Goal: Task Accomplishment & Management: Manage account settings

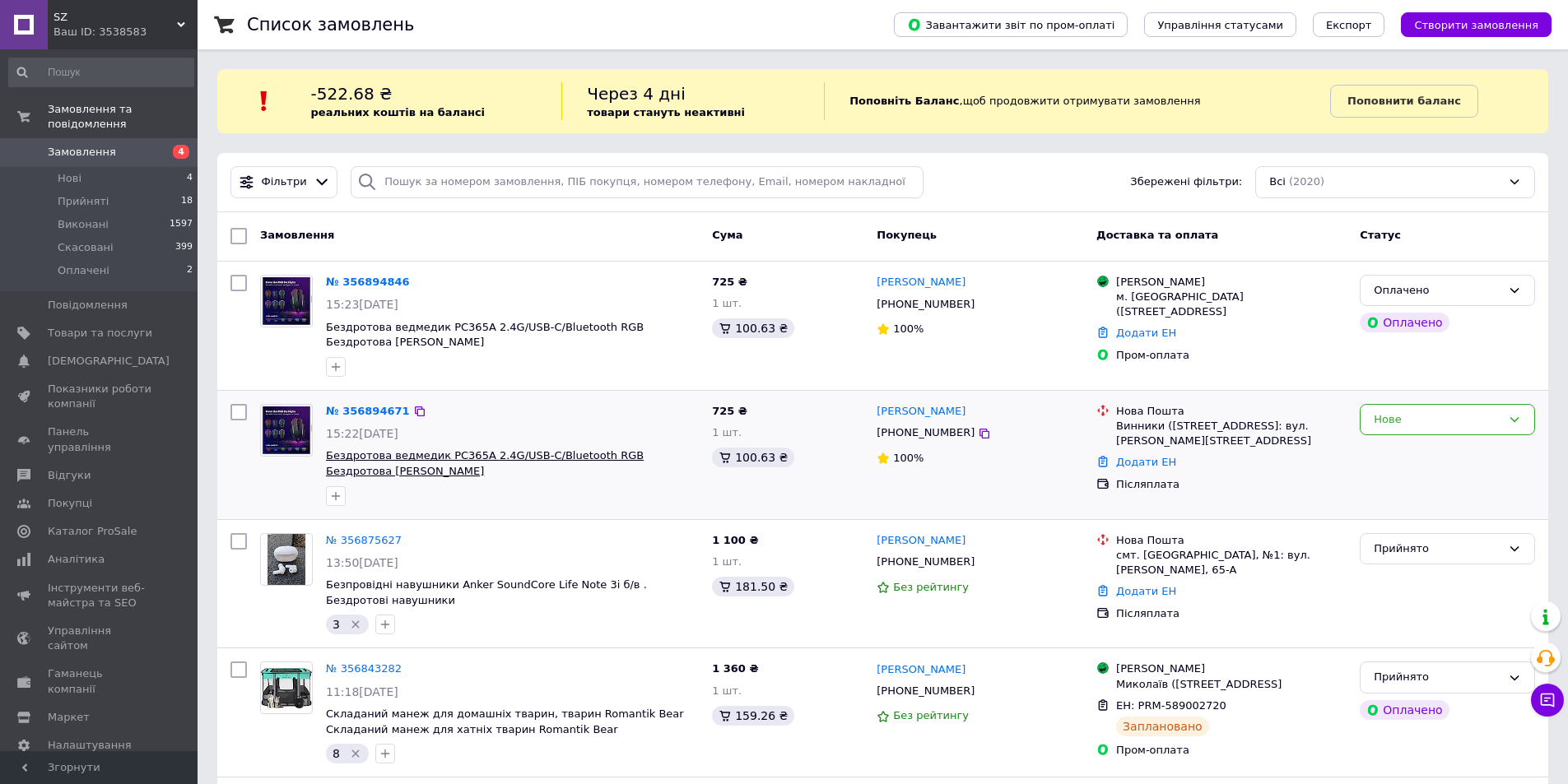
click at [528, 457] on span "Бездротова ведмедик PC365A 2.4G/USB-C/Bluetooth RGB Бездротова [PERSON_NAME]" at bounding box center [485, 463] width 318 height 28
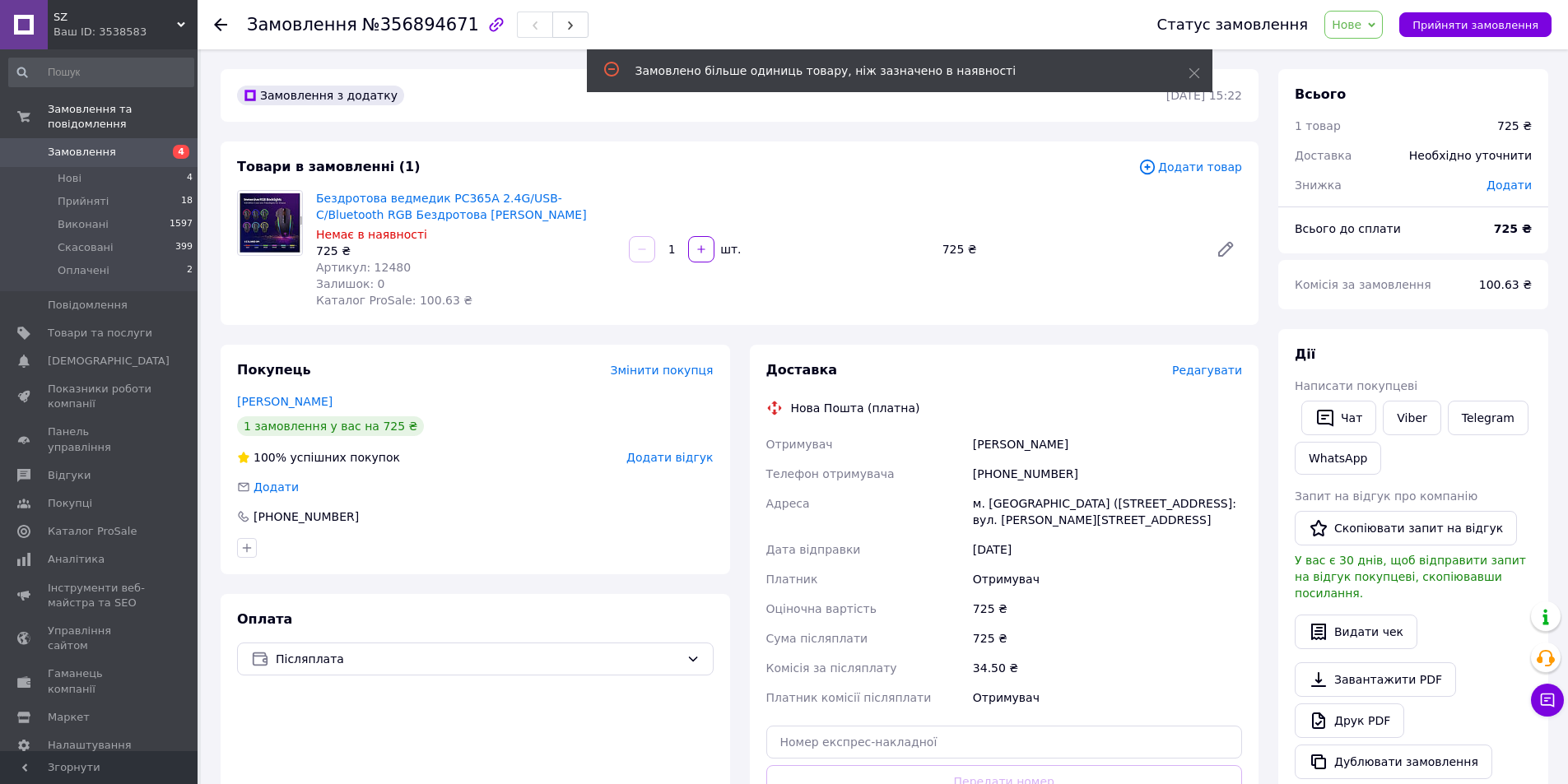
click at [390, 266] on span "Артикул: 12480" at bounding box center [363, 267] width 94 height 14
click at [391, 265] on span "Артикул: 12480" at bounding box center [363, 267] width 94 height 14
copy span "12480"
click at [102, 145] on span "Замовлення" at bounding box center [82, 152] width 68 height 15
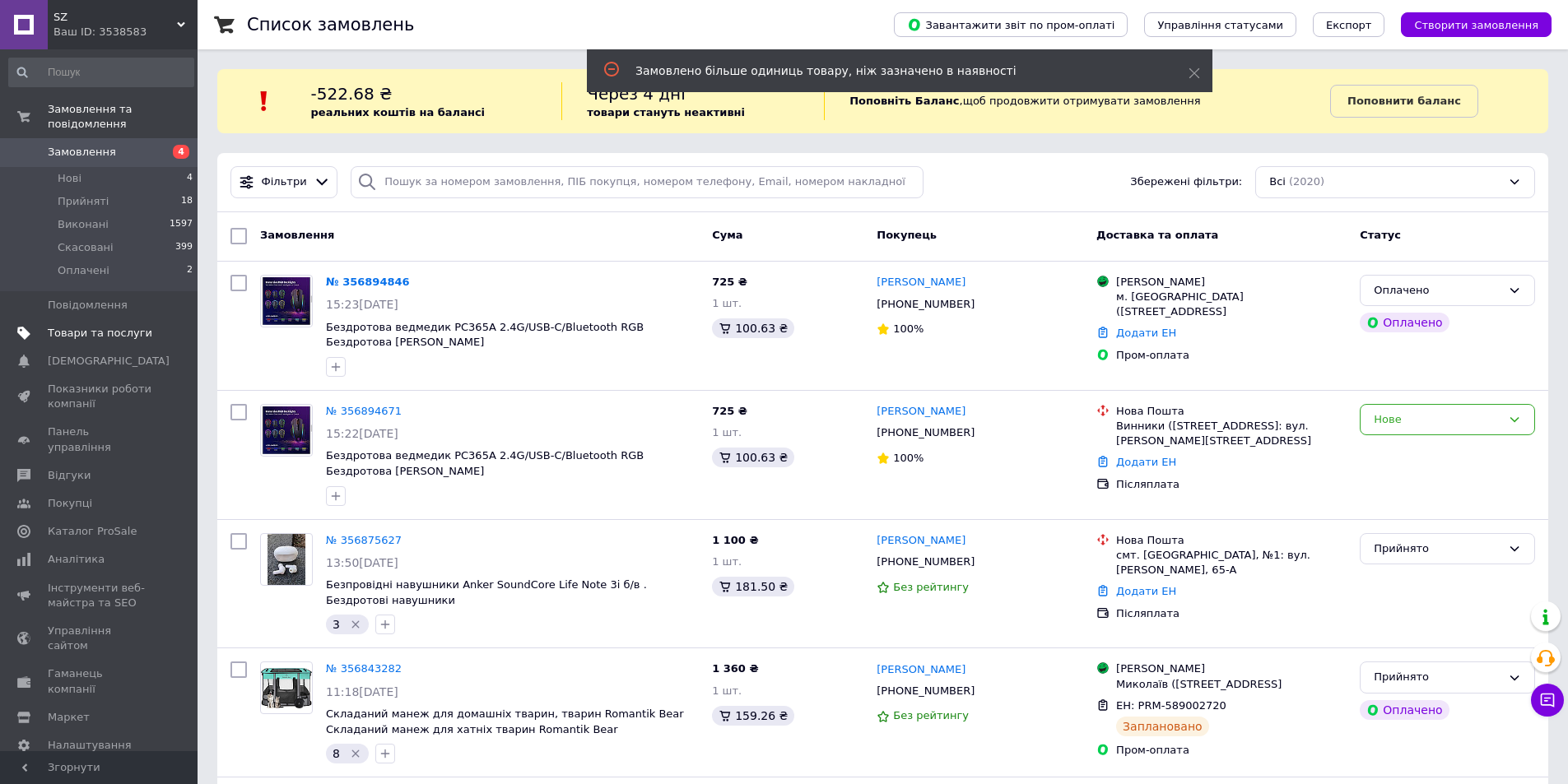
click at [106, 326] on span "Товари та послуги" at bounding box center [100, 333] width 104 height 15
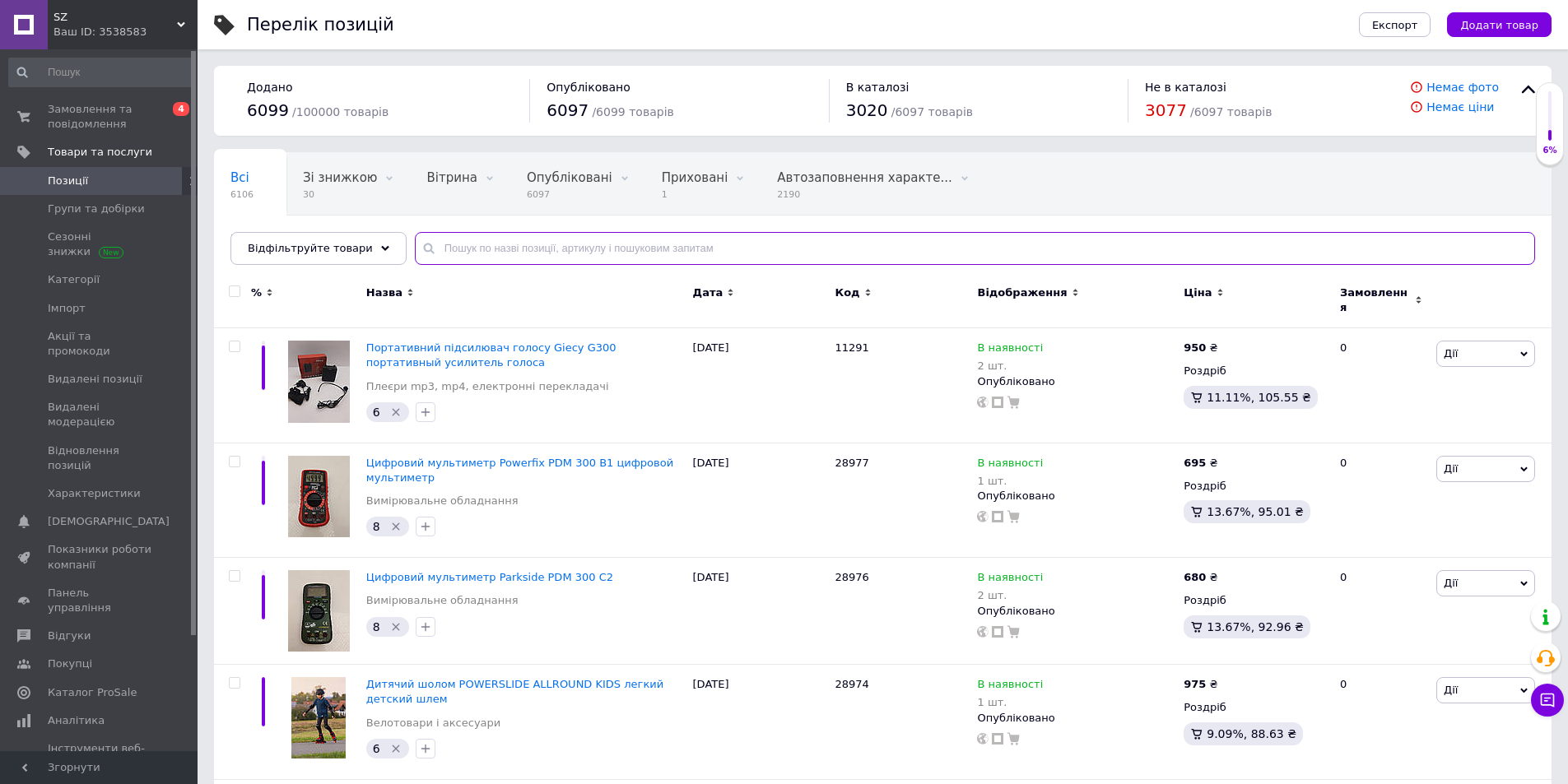
click at [461, 251] on input "text" at bounding box center [975, 249] width 1120 height 33
paste input "12480"
type input "12480"
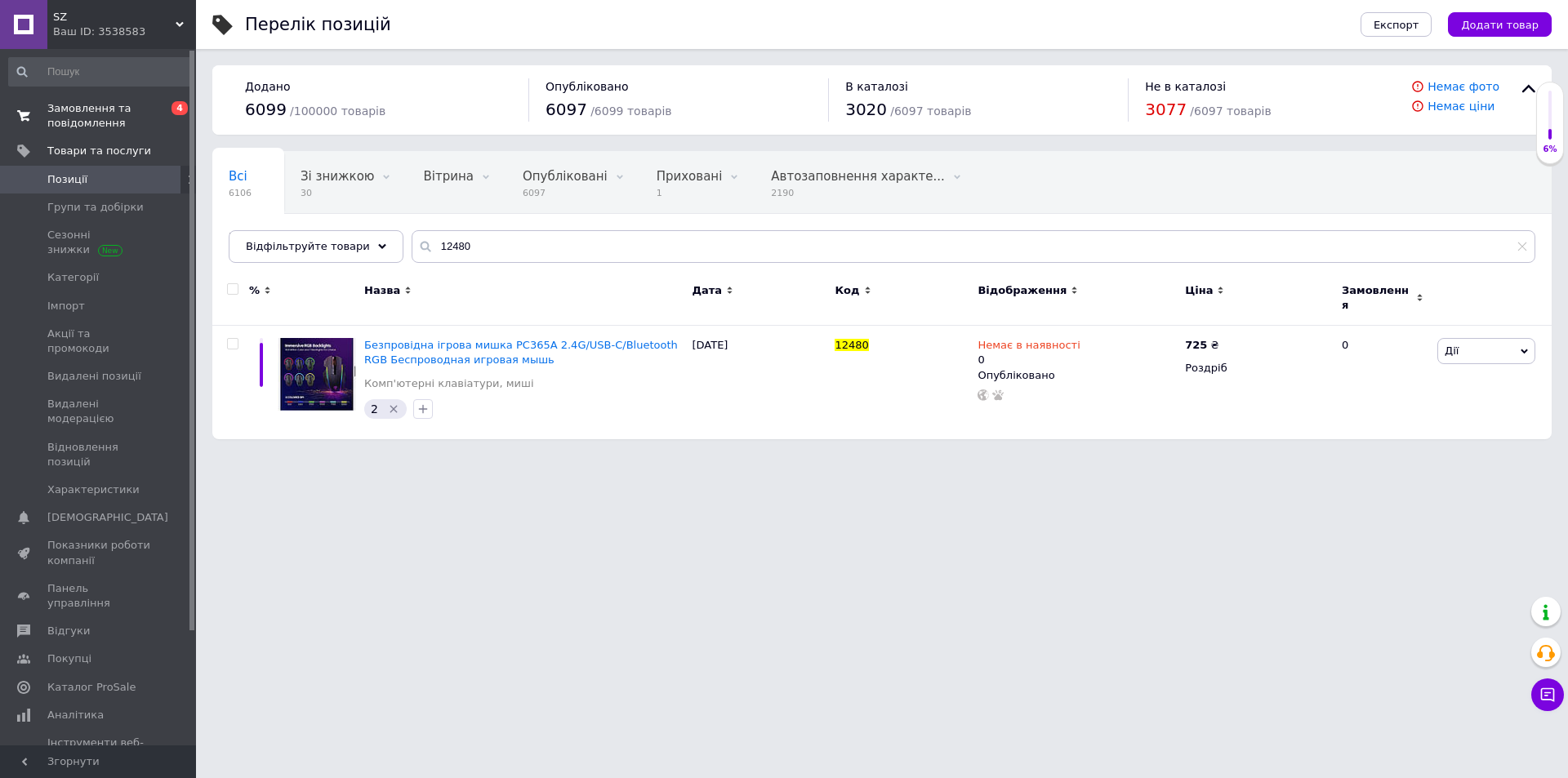
click at [85, 123] on span "Замовлення та повідомлення" at bounding box center [99, 115] width 104 height 30
